Goal: Task Accomplishment & Management: Complete application form

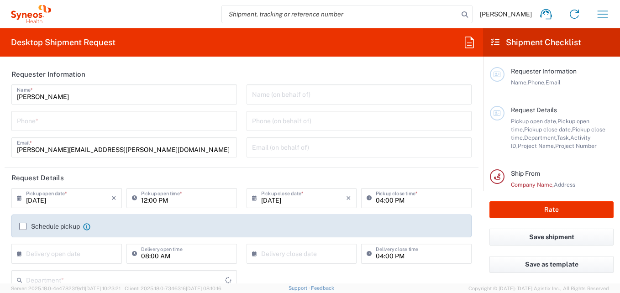
type input "[US_STATE]"
type input "[GEOGRAPHIC_DATA]"
type input "3232"
type input "Syneos Health, LLC-[GEOGRAPHIC_DATA] [GEOGRAPHIC_DATA] [GEOGRAPHIC_DATA]"
click at [191, 122] on input "tel" at bounding box center [124, 120] width 214 height 16
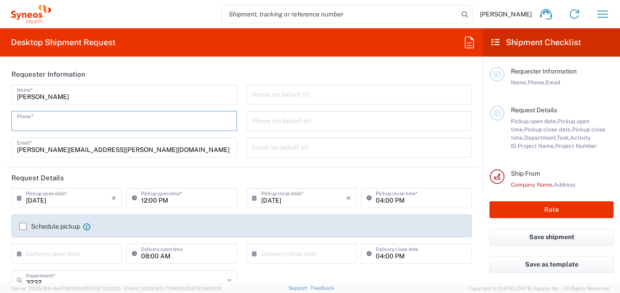
type input "4124968609"
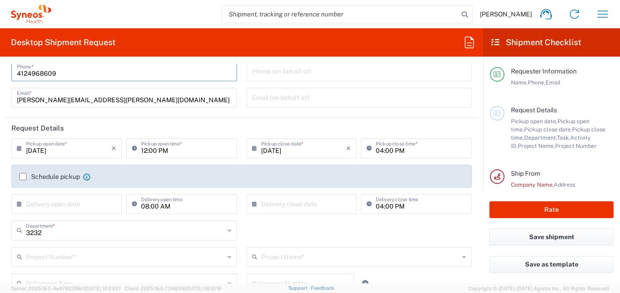
scroll to position [91, 0]
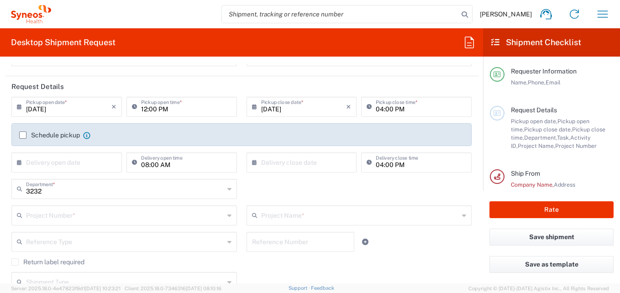
click at [18, 106] on icon at bounding box center [21, 106] width 9 height 15
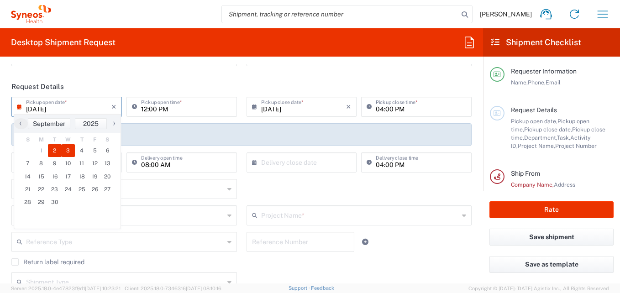
click at [71, 151] on span "3" at bounding box center [69, 150] width 14 height 13
type input "[DATE]"
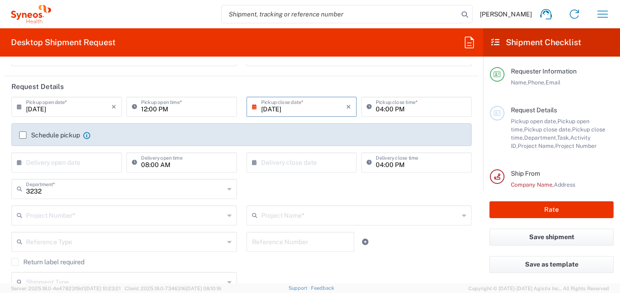
click at [335, 111] on input "[DATE]" at bounding box center [303, 106] width 85 height 16
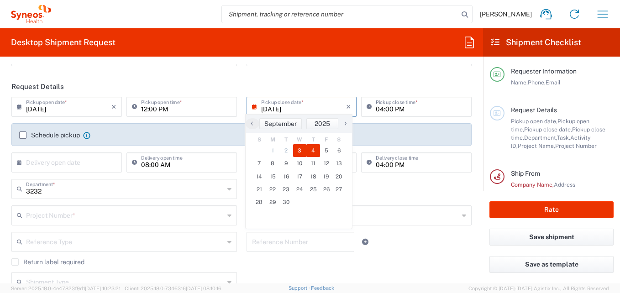
click at [315, 150] on span "4" at bounding box center [313, 150] width 14 height 13
type input "[DATE]"
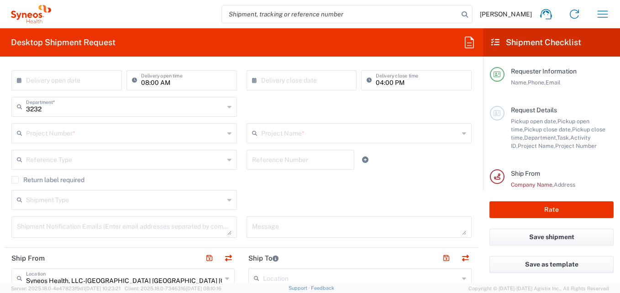
scroll to position [183, 0]
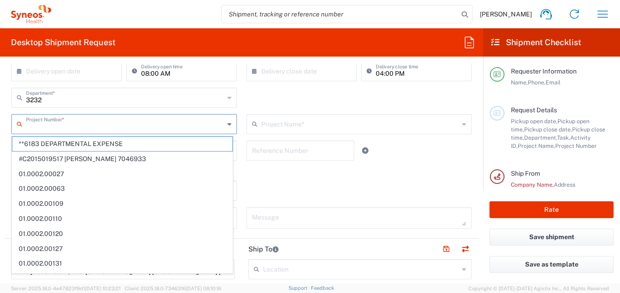
click at [134, 126] on input "text" at bounding box center [125, 123] width 198 height 16
click at [120, 147] on span "**6183 DEPARTMENTAL EXPENSE" at bounding box center [122, 144] width 220 height 14
type input "**6183 DEPARTMENTAL EXPENSE"
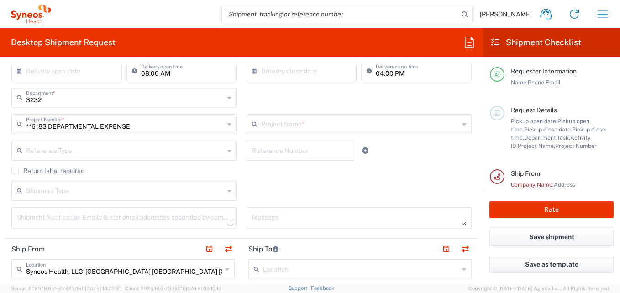
type input "6183"
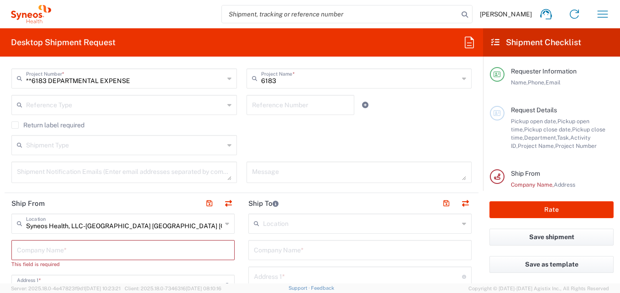
click at [175, 104] on input "text" at bounding box center [125, 104] width 198 height 16
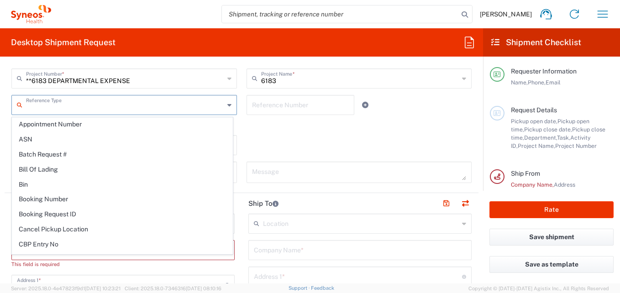
scroll to position [0, 0]
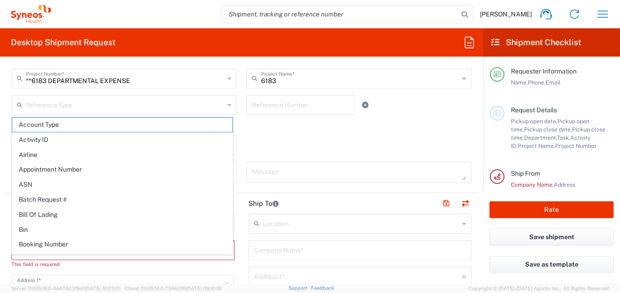
click at [274, 130] on div "Return label required" at bounding box center [241, 128] width 460 height 14
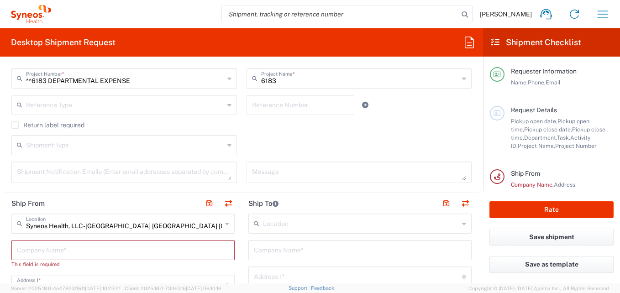
click at [20, 125] on label "Return label required" at bounding box center [47, 124] width 73 height 7
click at [15, 125] on input "Return label required" at bounding box center [15, 125] width 0 height 0
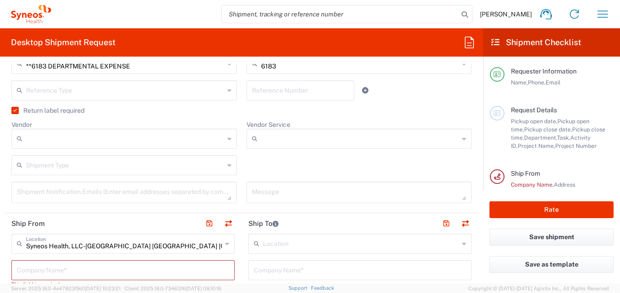
scroll to position [228, 0]
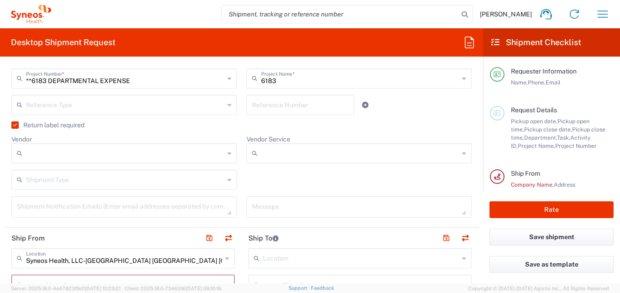
click at [14, 126] on label "Return label required" at bounding box center [47, 124] width 73 height 7
click at [13, 125] on input "Return label required" at bounding box center [13, 125] width 0 height 0
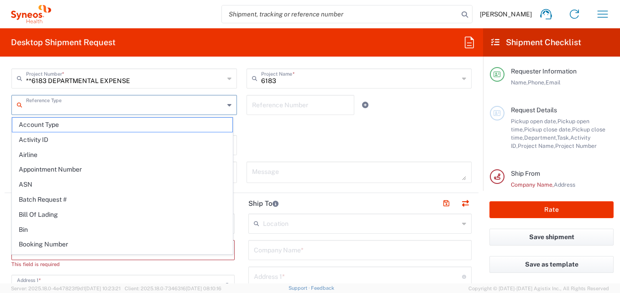
click at [135, 103] on input "text" at bounding box center [125, 104] width 198 height 16
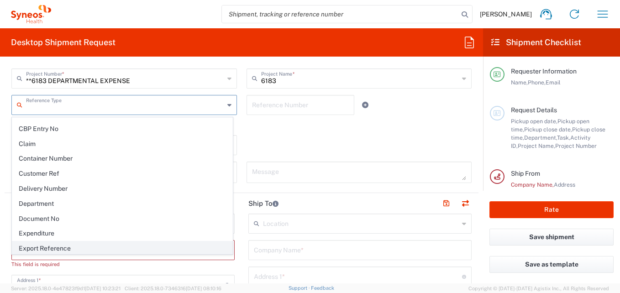
scroll to position [183, 0]
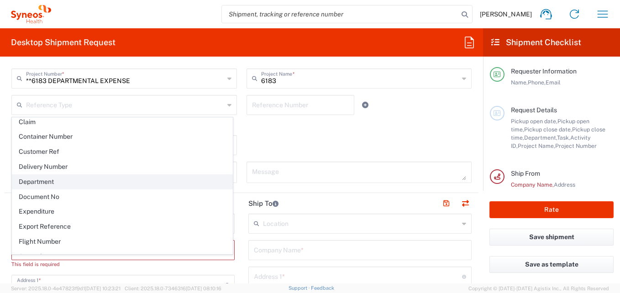
click at [78, 183] on span "Department" at bounding box center [122, 182] width 220 height 14
type input "Department"
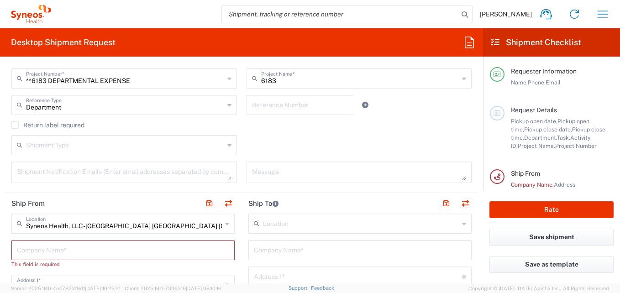
click at [259, 120] on div "Reference Number" at bounding box center [299, 108] width 117 height 26
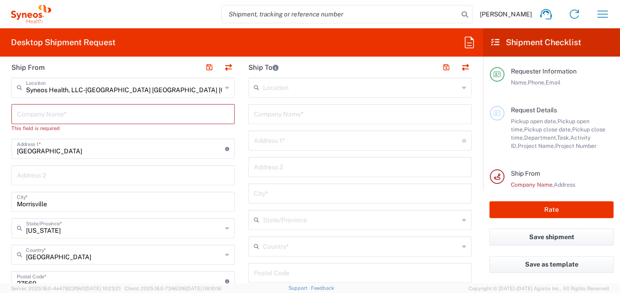
scroll to position [365, 0]
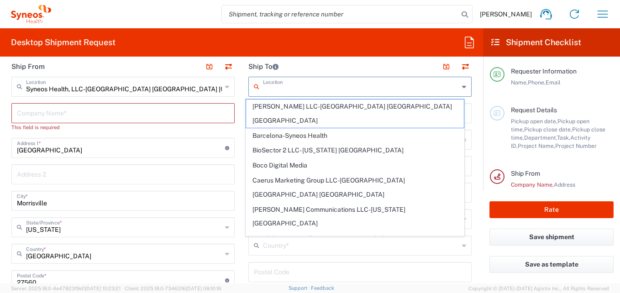
click at [273, 88] on input "text" at bounding box center [361, 86] width 196 height 16
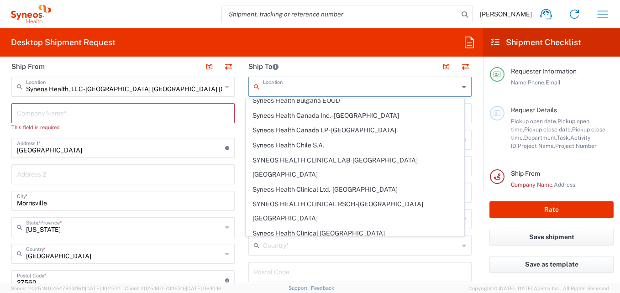
scroll to position [684, 0]
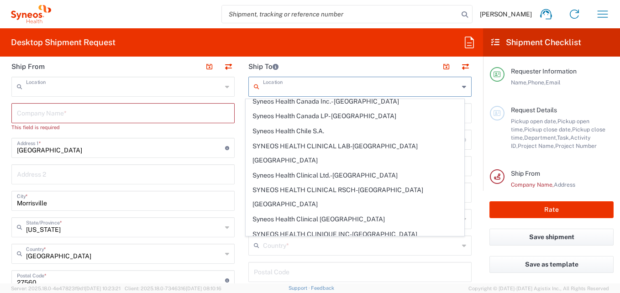
click at [158, 93] on input "text" at bounding box center [124, 86] width 196 height 16
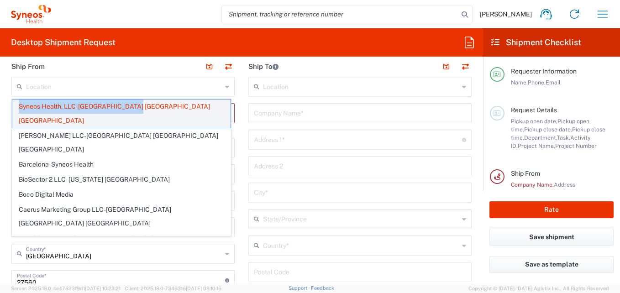
drag, startPoint x: 144, startPoint y: 105, endPoint x: 52, endPoint y: 104, distance: 91.7
click at [18, 101] on span "Syneos Health, LLC-[GEOGRAPHIC_DATA] [GEOGRAPHIC_DATA] [GEOGRAPHIC_DATA]" at bounding box center [121, 113] width 218 height 28
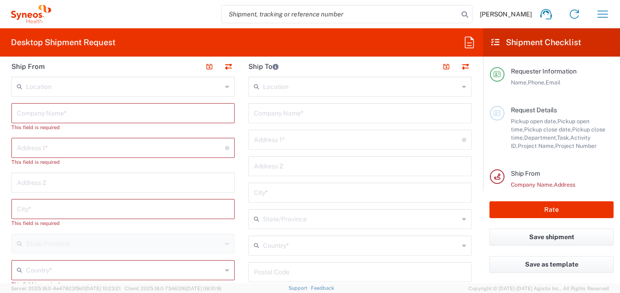
click at [85, 87] on input "text" at bounding box center [124, 86] width 196 height 16
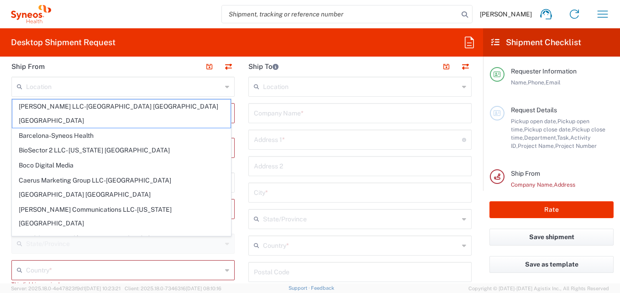
click at [225, 88] on icon at bounding box center [227, 86] width 4 height 15
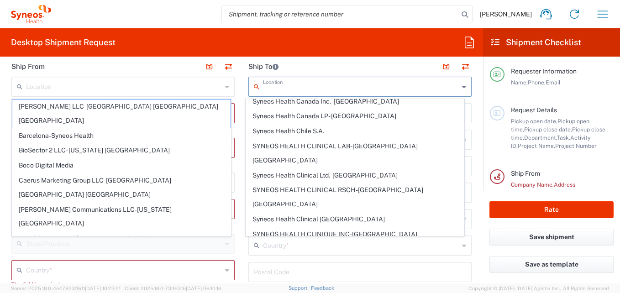
scroll to position [0, 0]
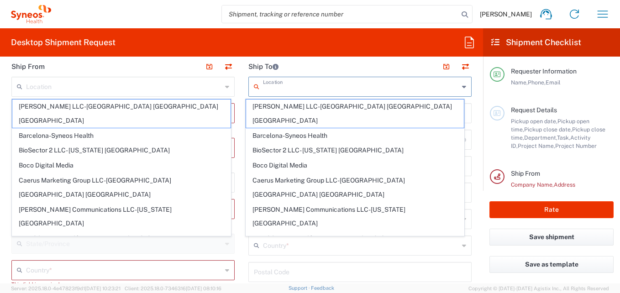
click at [278, 89] on input "text" at bounding box center [361, 86] width 196 height 16
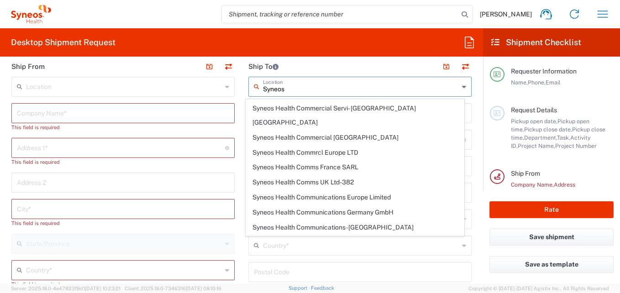
scroll to position [365, 0]
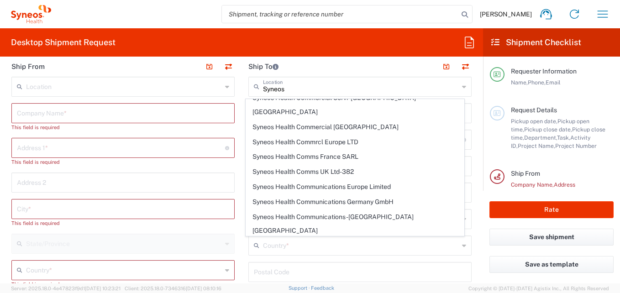
click at [302, 239] on span "SYNEOS HEALTH CONSULTING INC.-[GEOGRAPHIC_DATA] [GEOGRAPHIC_DATA]" at bounding box center [355, 253] width 218 height 28
type input "SYNEOS HEALTH CONSULTING INC.-[GEOGRAPHIC_DATA] [GEOGRAPHIC_DATA]"
type input "Syneos Health Consulting Inc."
type input "[GEOGRAPHIC_DATA]"
type input "Morrisville"
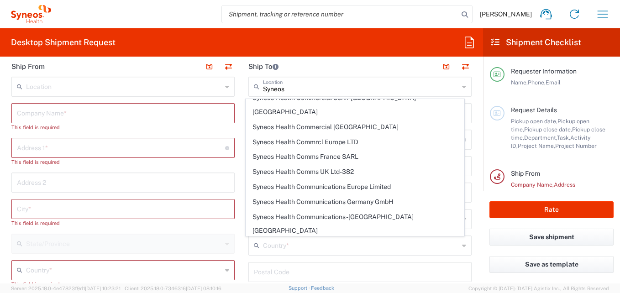
type input "[GEOGRAPHIC_DATA]"
type input "27560"
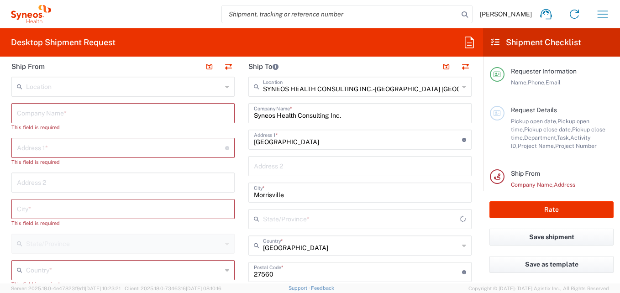
type input "[US_STATE]"
click at [84, 112] on input "text" at bounding box center [123, 112] width 212 height 16
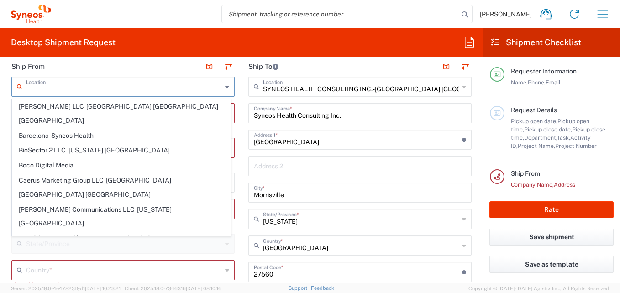
click at [79, 85] on input "text" at bounding box center [124, 86] width 196 height 16
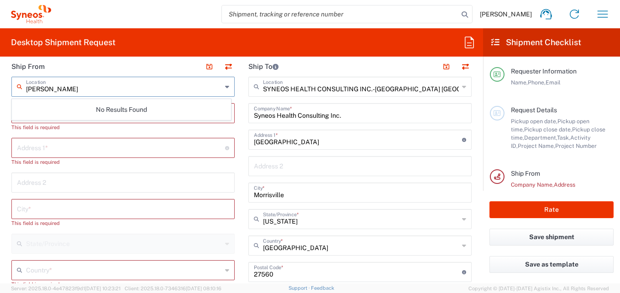
type input "[PERSON_NAME]"
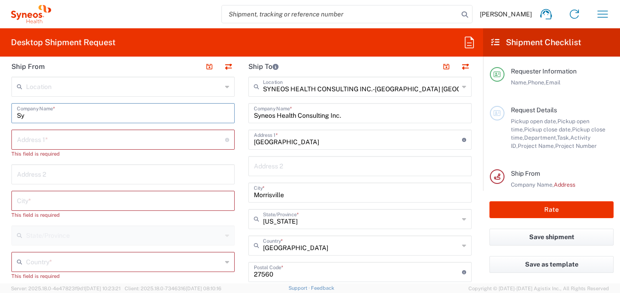
type input "S"
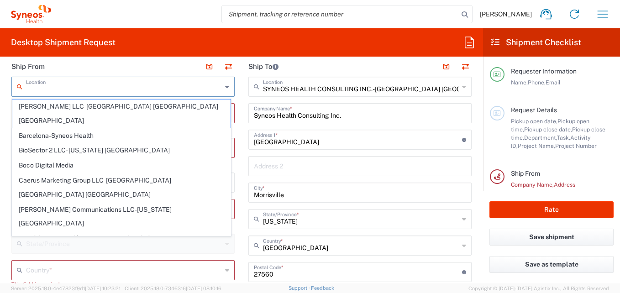
click at [72, 89] on input "text" at bounding box center [124, 86] width 196 height 16
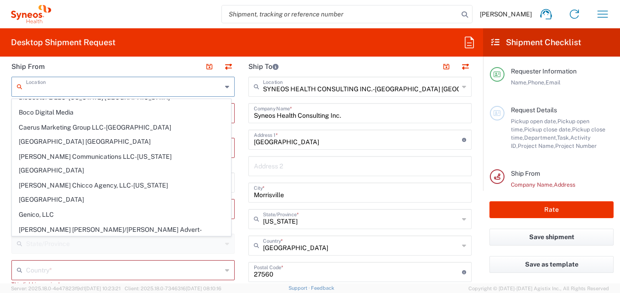
scroll to position [0, 0]
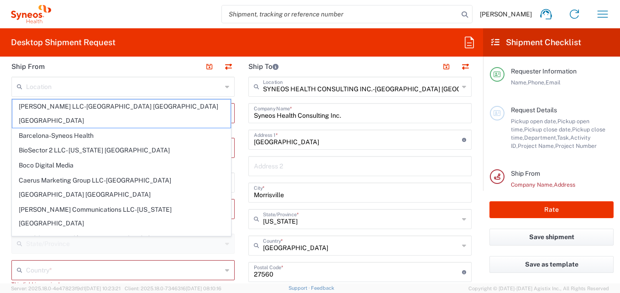
click at [172, 52] on agx-form-header "Desktop Shipment Request" at bounding box center [241, 42] width 483 height 28
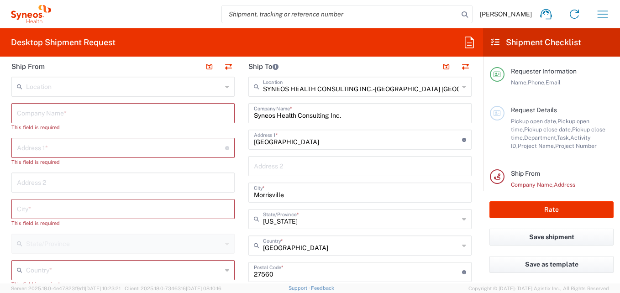
click at [203, 55] on div "Desktop Shipment Request Requester Information [PERSON_NAME] Name * [PHONE_NUMB…" at bounding box center [241, 155] width 483 height 255
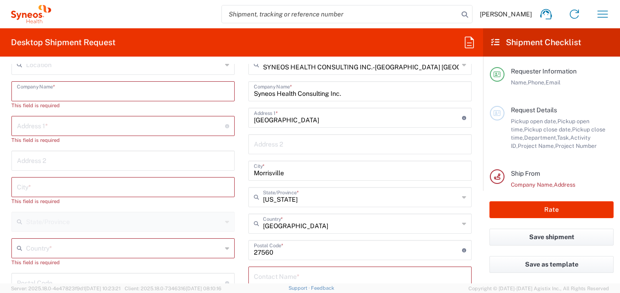
scroll to position [411, 0]
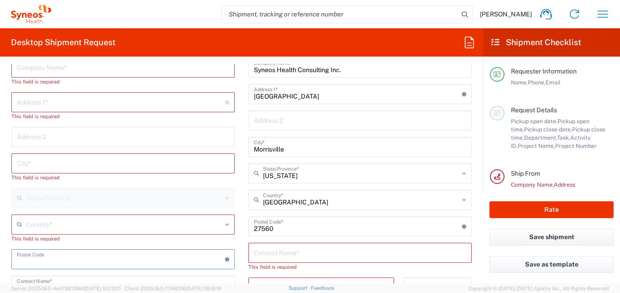
drag, startPoint x: 133, startPoint y: 265, endPoint x: 213, endPoint y: 246, distance: 82.6
click at [210, 243] on div "Location [PERSON_NAME] LLC-[GEOGRAPHIC_DATA] [GEOGRAPHIC_DATA] [GEOGRAPHIC_DATA…" at bounding box center [122, 243] width 223 height 424
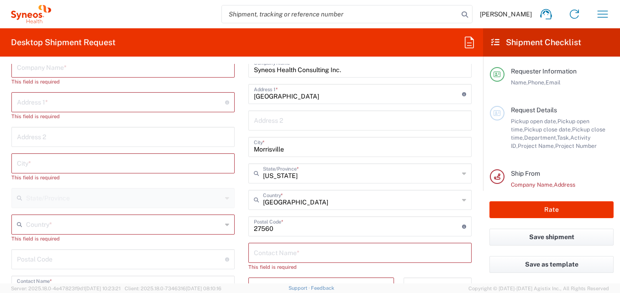
click at [193, 267] on div "Postal Code Enter Postal Code here" at bounding box center [122, 259] width 223 height 20
